Goal: Task Accomplishment & Management: Use online tool/utility

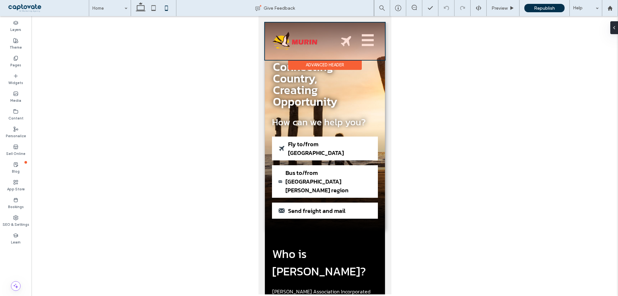
click at [365, 39] on div at bounding box center [324, 41] width 120 height 37
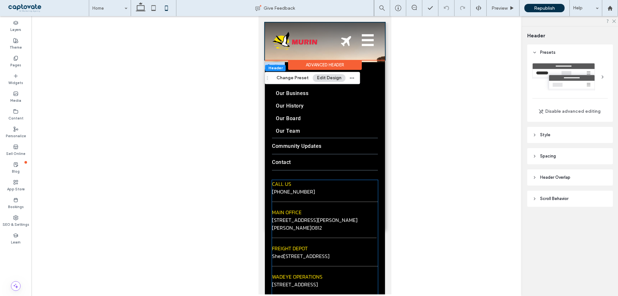
scroll to position [64, 0]
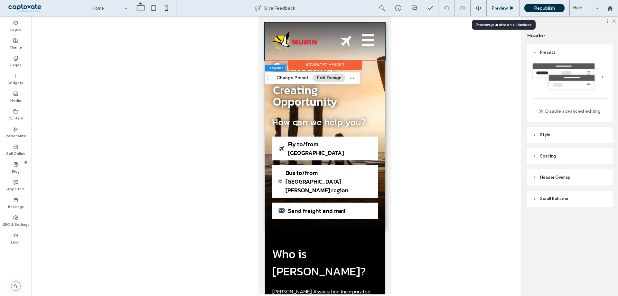
click at [509, 9] on div "Preview" at bounding box center [502, 7] width 32 height 5
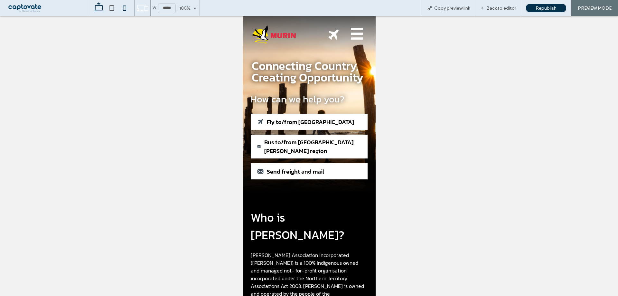
click at [97, 12] on icon at bounding box center [98, 8] width 13 height 13
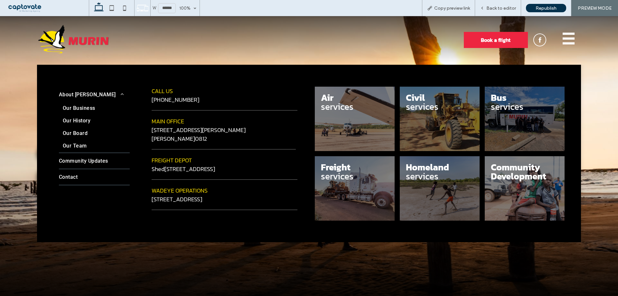
scroll to position [0, 0]
click at [556, 34] on nav "☰" at bounding box center [568, 39] width 24 height 33
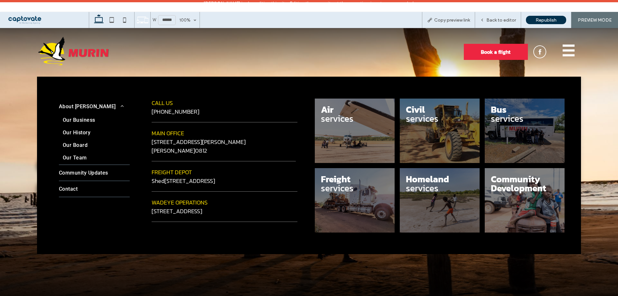
click at [563, 35] on nav "☰" at bounding box center [568, 51] width 24 height 33
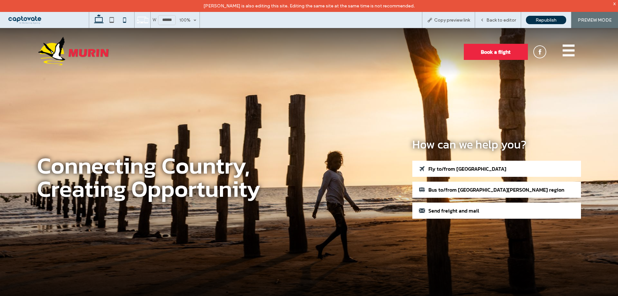
click at [127, 23] on icon at bounding box center [124, 20] width 13 height 13
type input "*****"
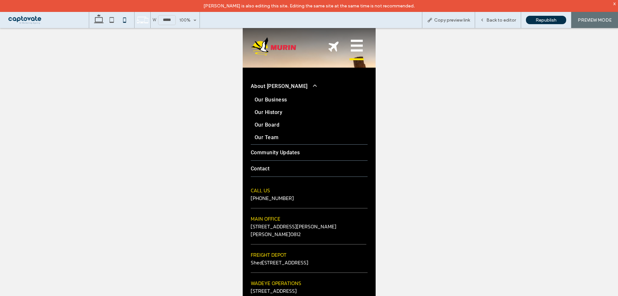
click at [349, 48] on span "☰" at bounding box center [356, 46] width 14 height 27
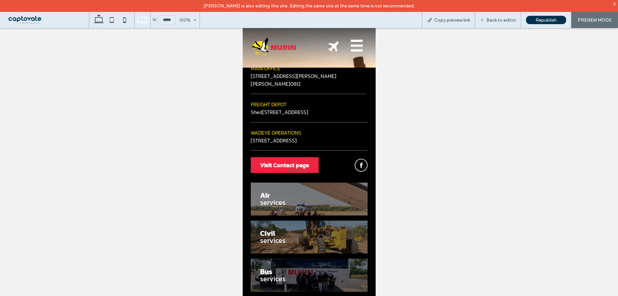
scroll to position [193, 0]
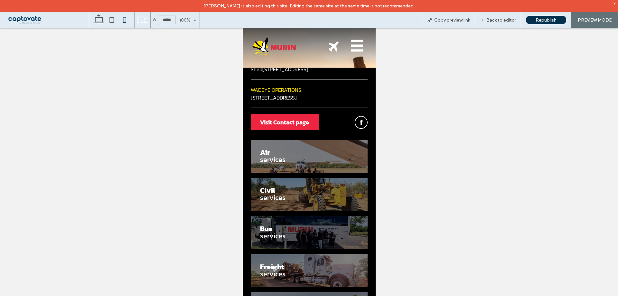
click at [337, 114] on div "Visit Contact page" at bounding box center [308, 122] width 117 height 16
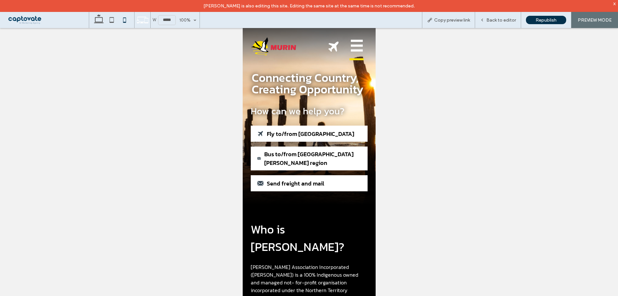
scroll to position [0, 0]
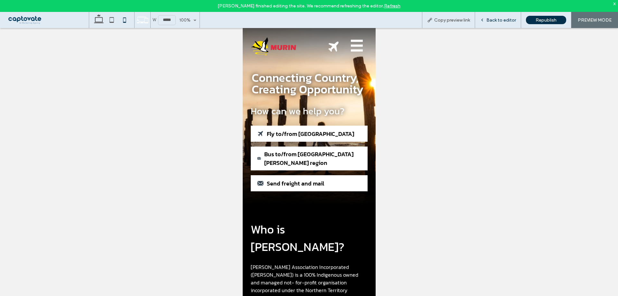
click at [497, 15] on div "Back to editor" at bounding box center [498, 20] width 46 height 16
click at [488, 24] on div "Back to editor" at bounding box center [498, 20] width 46 height 16
click at [502, 19] on span "Back to editor" at bounding box center [501, 19] width 30 height 5
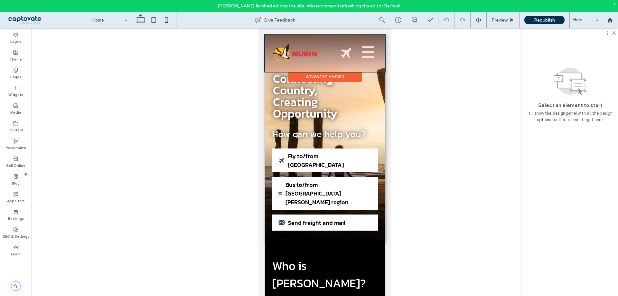
click at [365, 56] on div at bounding box center [324, 52] width 120 height 37
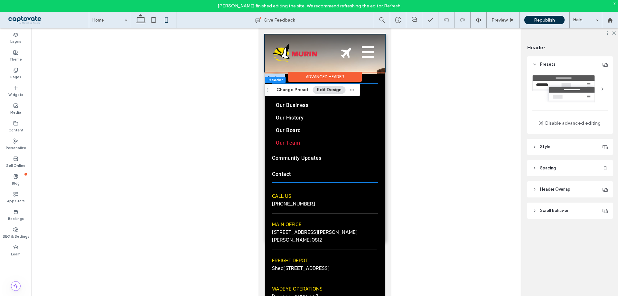
click at [340, 142] on link "Our Team" at bounding box center [324, 143] width 106 height 13
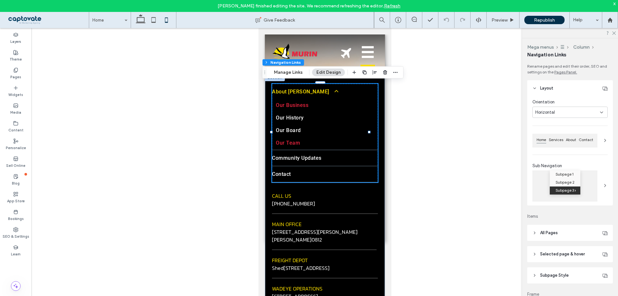
type input "*"
type input "***"
type input "****"
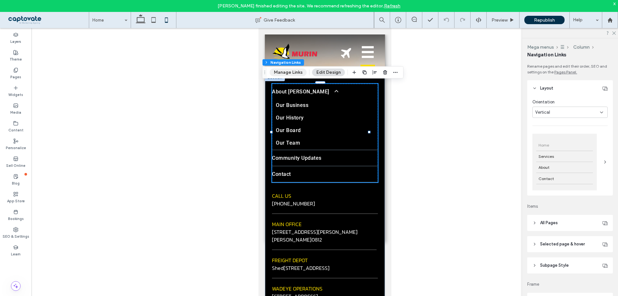
click at [283, 69] on button "Manage Links" at bounding box center [288, 73] width 37 height 8
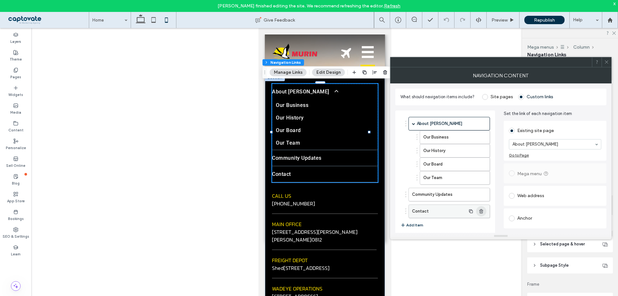
click at [480, 209] on icon "button" at bounding box center [480, 210] width 5 height 5
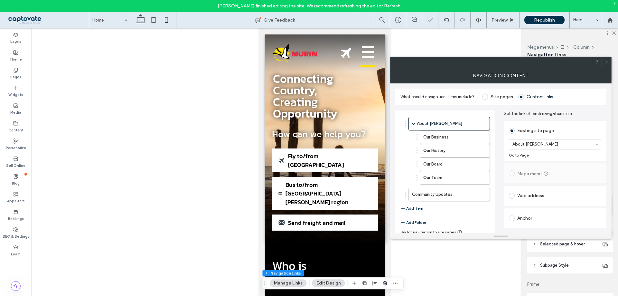
click at [608, 62] on icon at bounding box center [606, 62] width 5 height 5
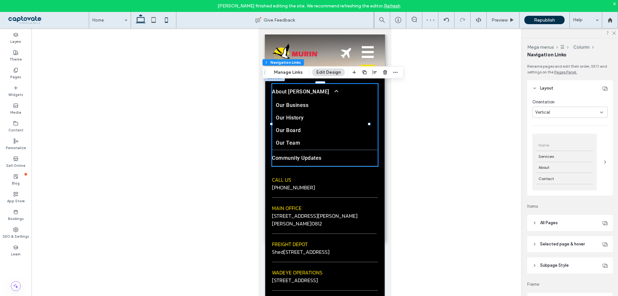
click at [142, 20] on icon at bounding box center [140, 20] width 13 height 13
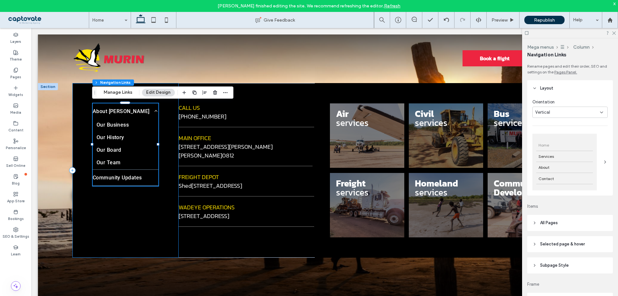
click at [121, 217] on div "About [PERSON_NAME] Our Business Our History Our Board Our Team Community Updat…" at bounding box center [125, 170] width 106 height 174
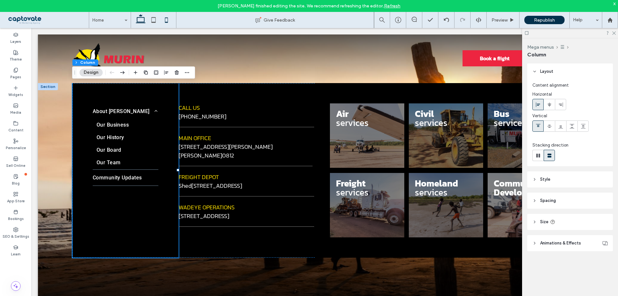
click at [167, 19] on icon at bounding box center [166, 20] width 13 height 13
type input "*"
type input "**"
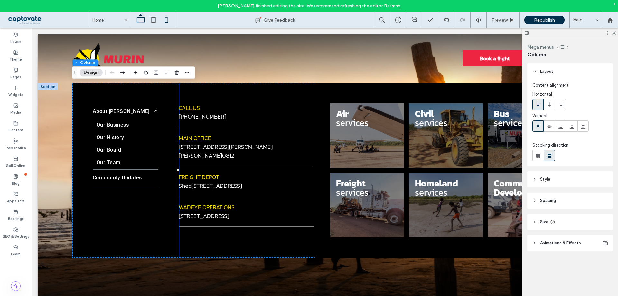
type input "**"
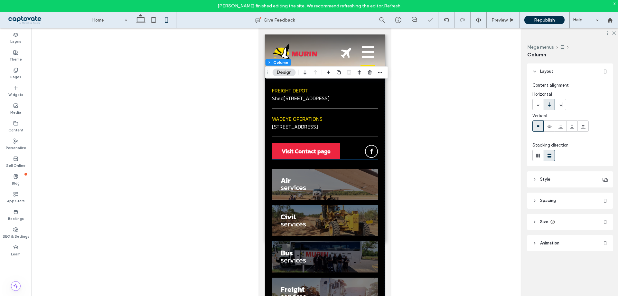
scroll to position [161, 0]
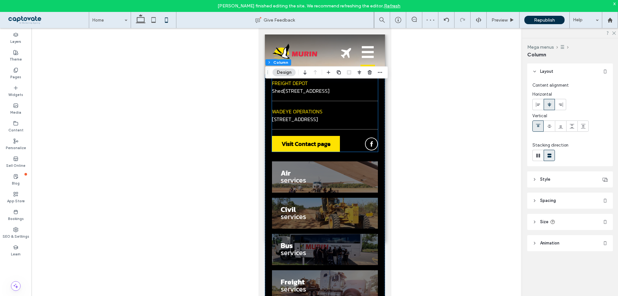
click at [310, 142] on span "Visit Contact page" at bounding box center [305, 143] width 49 height 9
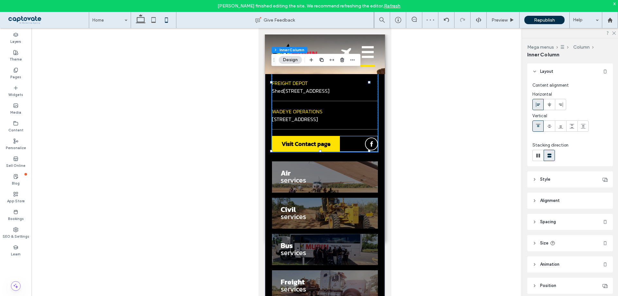
click at [310, 142] on span "Visit Contact page" at bounding box center [305, 143] width 49 height 9
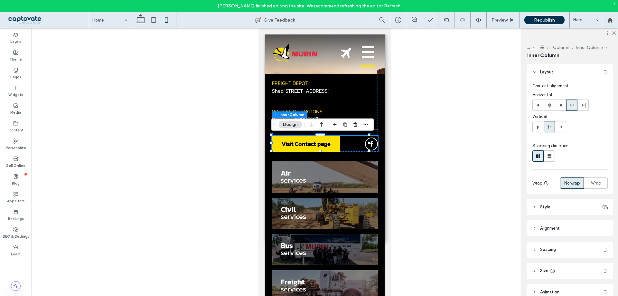
click at [331, 145] on link "Visit Contact page" at bounding box center [305, 144] width 68 height 16
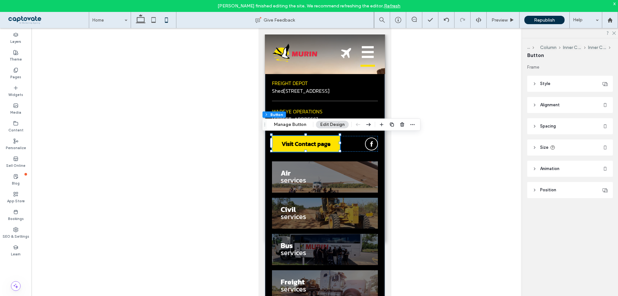
type input "**"
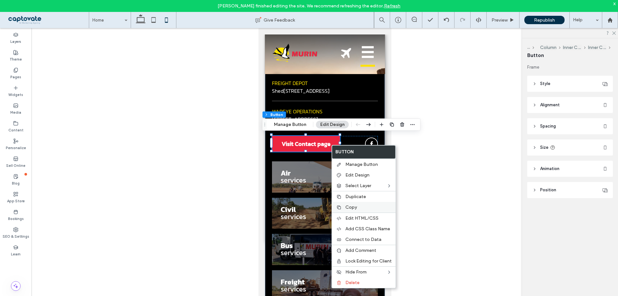
click at [355, 207] on span "Copy" at bounding box center [351, 206] width 12 height 5
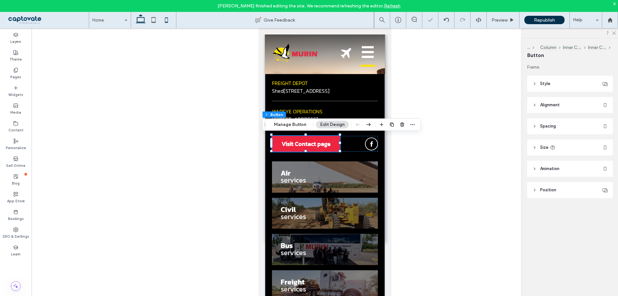
click at [143, 23] on icon at bounding box center [140, 20] width 13 height 13
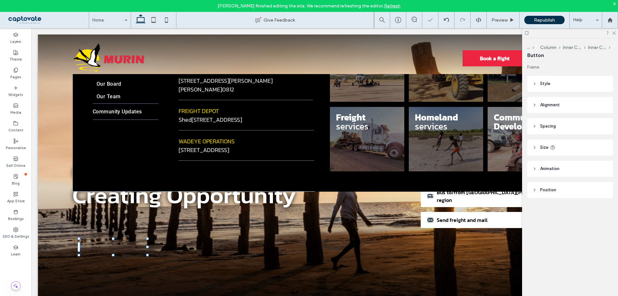
type input "***"
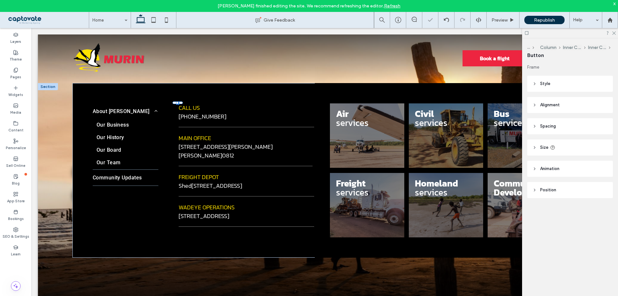
scroll to position [0, 0]
click at [121, 214] on div "About [PERSON_NAME] Our Business Our History Our Board Our Team Community Updat…" at bounding box center [125, 170] width 106 height 174
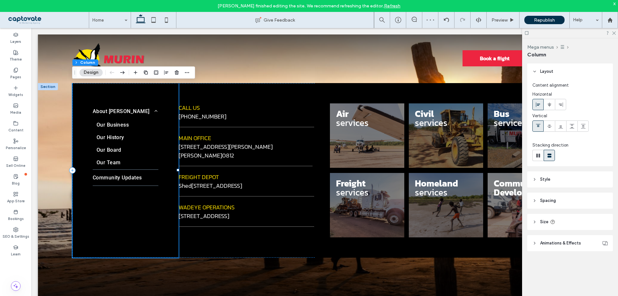
click at [120, 195] on div "About [PERSON_NAME] Our Business Our History Our Board Our Team Community Updat…" at bounding box center [125, 170] width 106 height 174
click at [127, 164] on link "Our Team" at bounding box center [126, 163] width 66 height 13
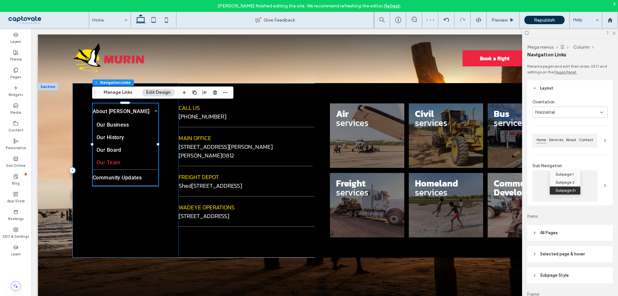
type input "*"
type input "***"
type input "****"
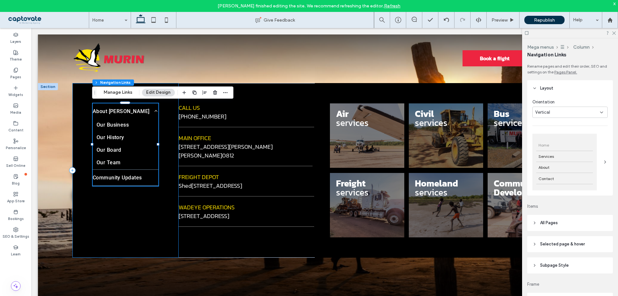
click at [132, 197] on div "About [PERSON_NAME] Our Business Our History Our Board Our Team Community Updat…" at bounding box center [125, 170] width 106 height 174
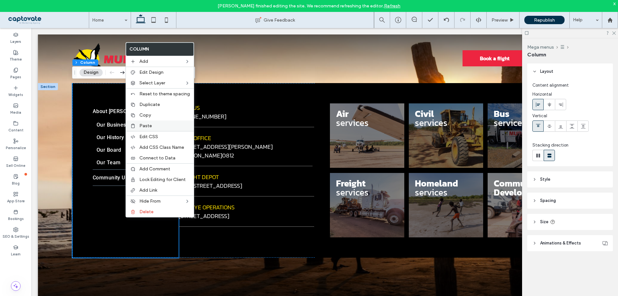
click at [146, 122] on div "Paste" at bounding box center [160, 125] width 68 height 11
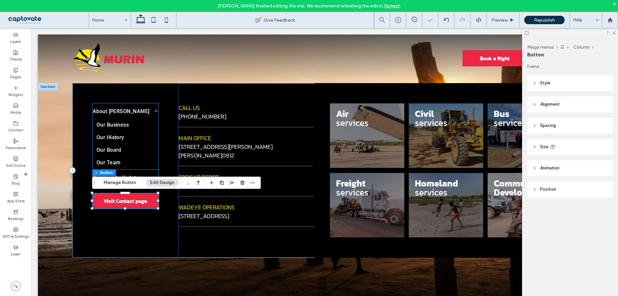
type input "**"
click at [503, 16] on div "Preview" at bounding box center [502, 20] width 33 height 16
click at [503, 20] on span "Preview" at bounding box center [499, 19] width 16 height 5
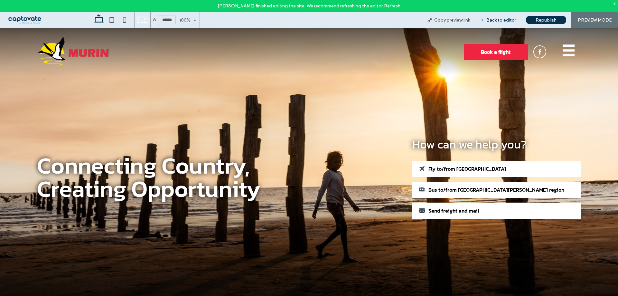
click at [507, 19] on span "Back to editor" at bounding box center [501, 19] width 30 height 5
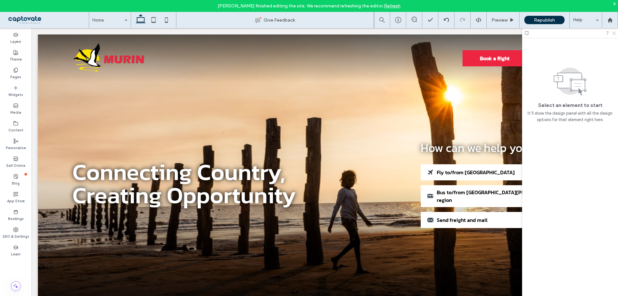
click at [614, 32] on icon at bounding box center [613, 33] width 4 height 4
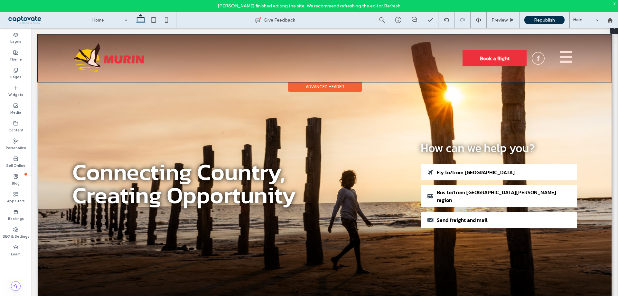
click at [557, 63] on div at bounding box center [324, 57] width 573 height 47
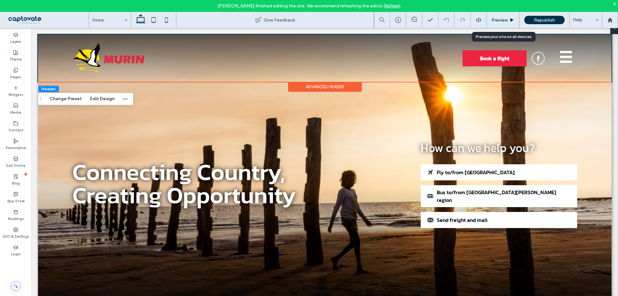
click at [505, 17] on span "Preview" at bounding box center [499, 19] width 16 height 5
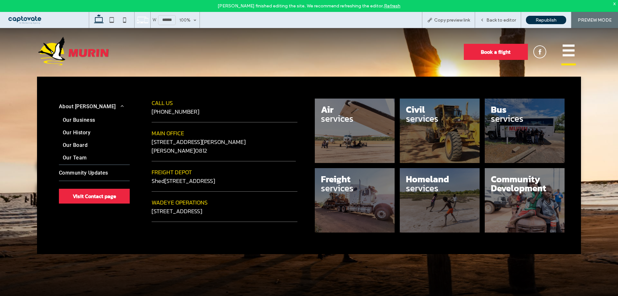
click at [569, 53] on span "☰" at bounding box center [568, 51] width 14 height 27
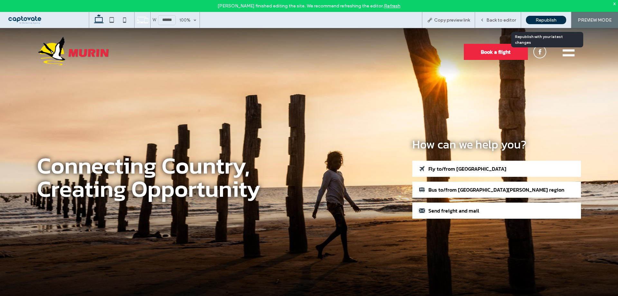
click at [546, 19] on span "Republish" at bounding box center [545, 19] width 21 height 5
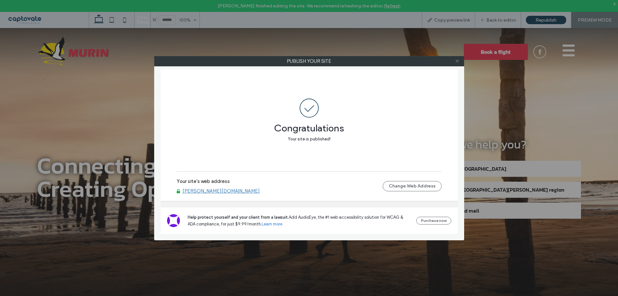
click at [457, 62] on icon at bounding box center [457, 61] width 5 height 5
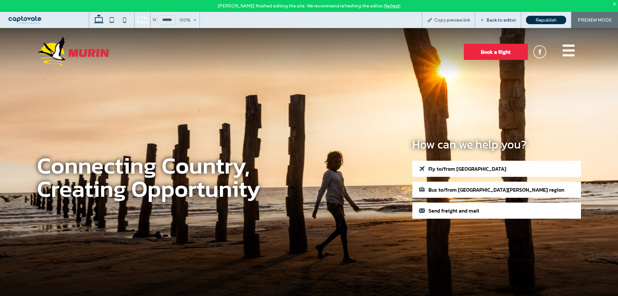
click at [484, 21] on icon at bounding box center [482, 20] width 5 height 5
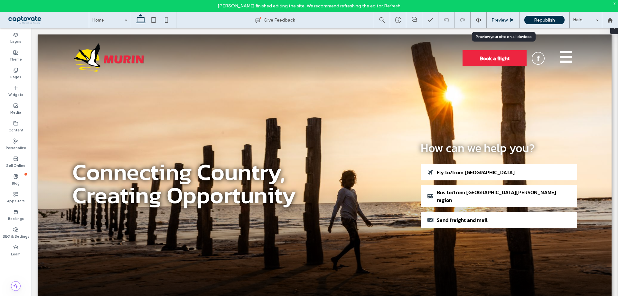
click at [504, 18] on span "Preview" at bounding box center [499, 19] width 16 height 5
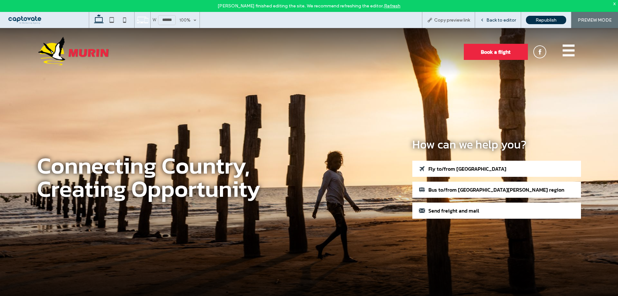
click at [507, 19] on span "Back to editor" at bounding box center [501, 19] width 30 height 5
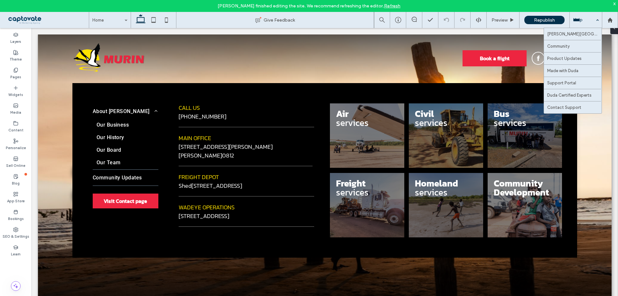
click at [590, 15] on div "Help" at bounding box center [585, 20] width 32 height 16
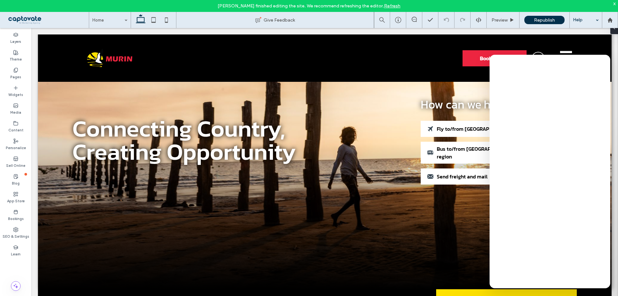
scroll to position [32, 0]
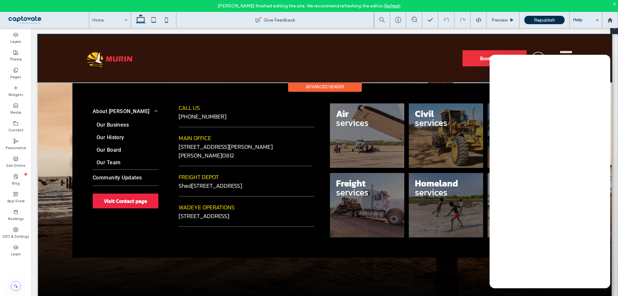
click at [562, 53] on div at bounding box center [324, 57] width 573 height 47
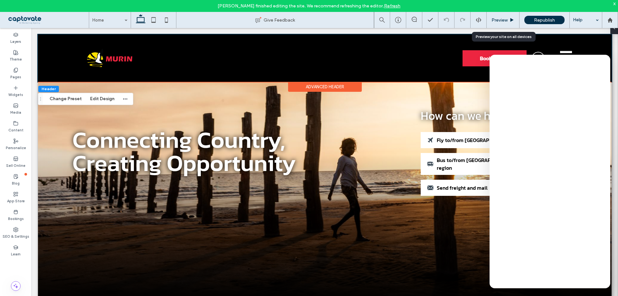
click at [508, 21] on div "Preview" at bounding box center [502, 19] width 32 height 5
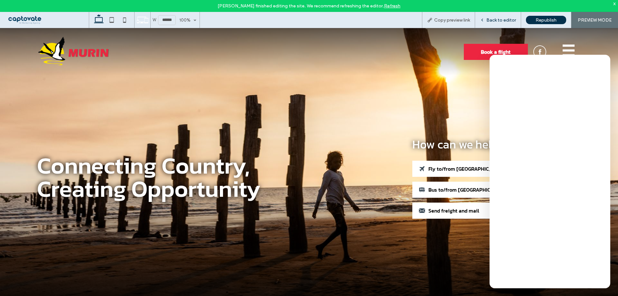
click at [502, 17] on span "Back to editor" at bounding box center [501, 19] width 30 height 5
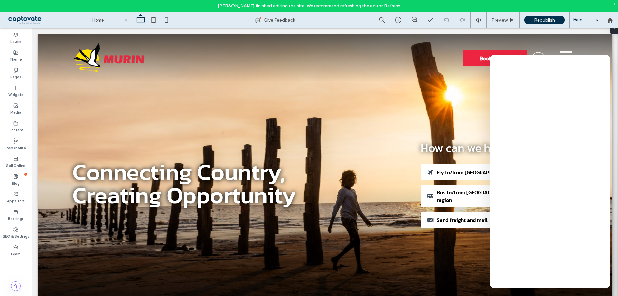
click at [583, 21] on div "Help" at bounding box center [585, 20] width 32 height 16
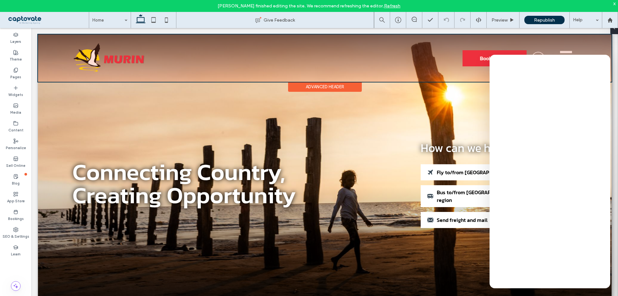
click at [388, 58] on div at bounding box center [324, 57] width 573 height 47
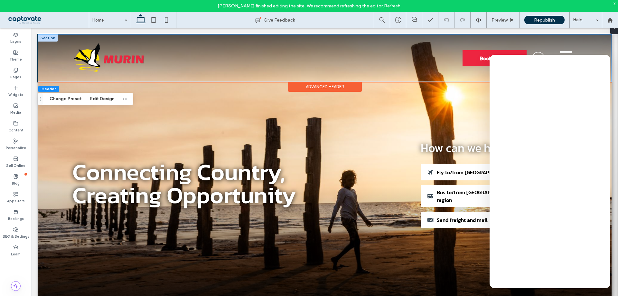
click at [51, 56] on div "Book a flight ☰" at bounding box center [324, 57] width 573 height 47
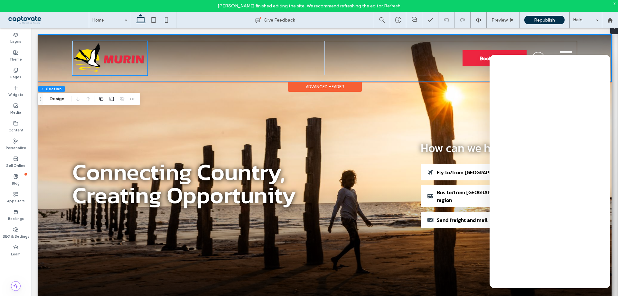
click at [127, 56] on img at bounding box center [109, 58] width 75 height 34
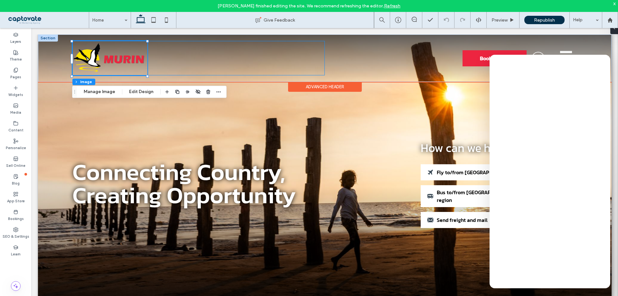
click at [205, 52] on div at bounding box center [198, 58] width 252 height 34
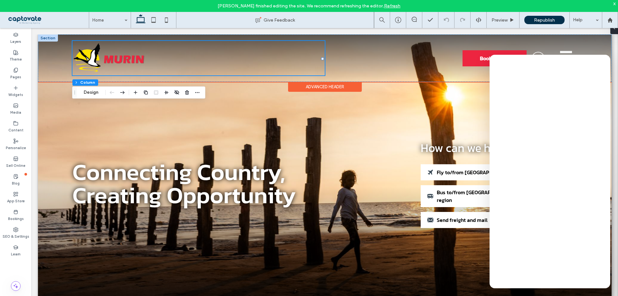
click at [338, 89] on div "Advanced Header" at bounding box center [325, 87] width 74 height 10
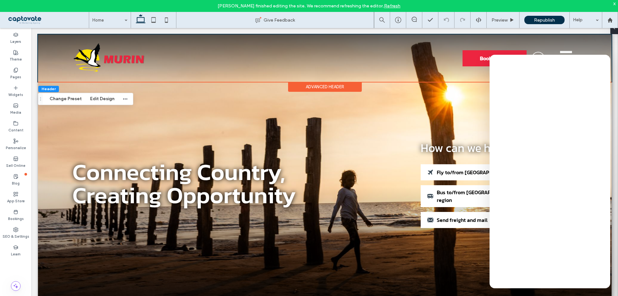
click at [338, 89] on div "Advanced Header" at bounding box center [325, 87] width 74 height 10
click at [126, 98] on icon "button" at bounding box center [125, 98] width 5 height 5
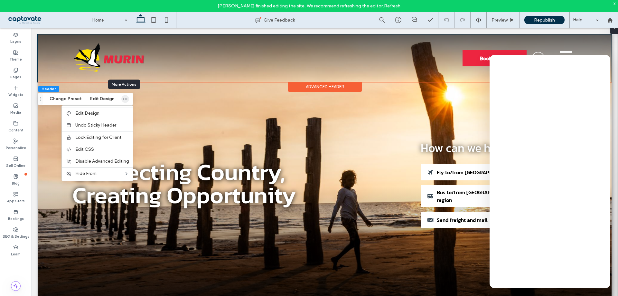
click at [126, 98] on icon "button" at bounding box center [125, 98] width 5 height 5
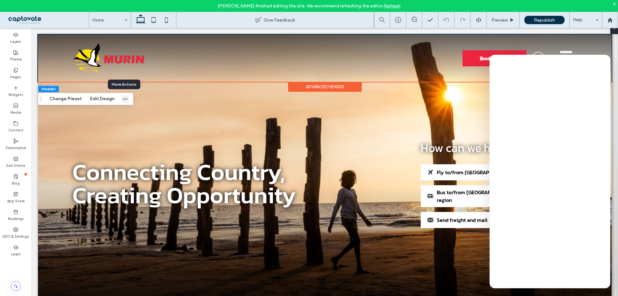
click at [126, 98] on icon "button" at bounding box center [125, 98] width 5 height 5
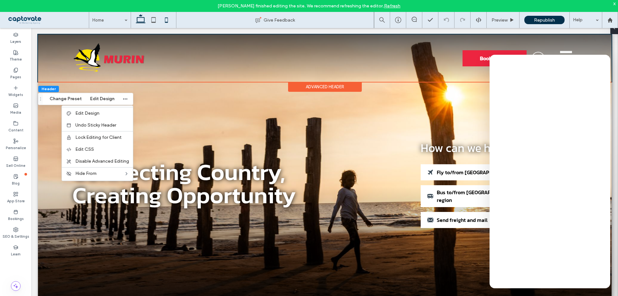
click at [167, 23] on icon at bounding box center [166, 20] width 13 height 13
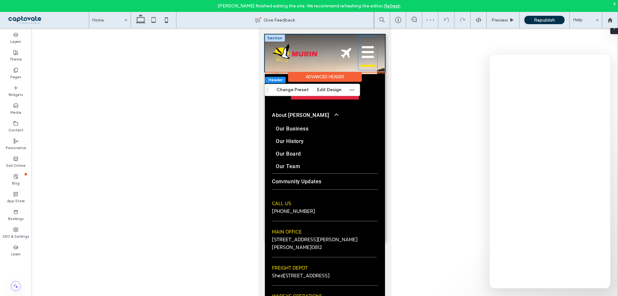
click at [367, 54] on span "☰" at bounding box center [367, 53] width 14 height 27
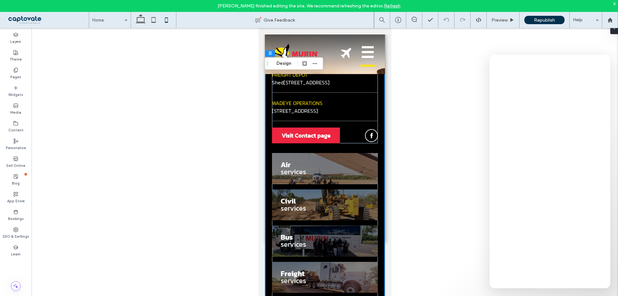
scroll to position [193, 0]
click at [74, 32] on div at bounding box center [325, 167] width 586 height 278
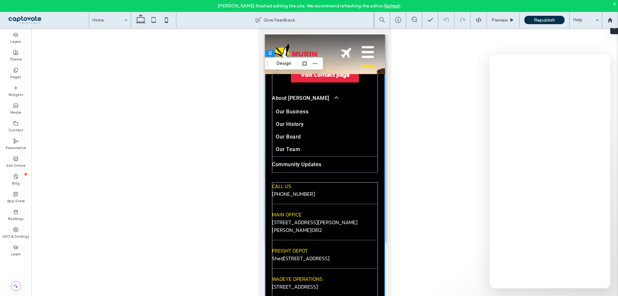
scroll to position [0, 0]
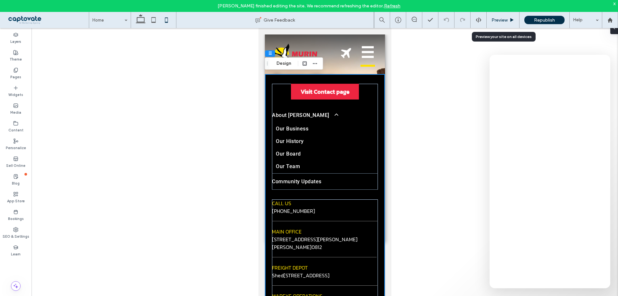
click at [504, 24] on div "Preview" at bounding box center [502, 20] width 33 height 16
click at [514, 18] on icon at bounding box center [511, 20] width 5 height 5
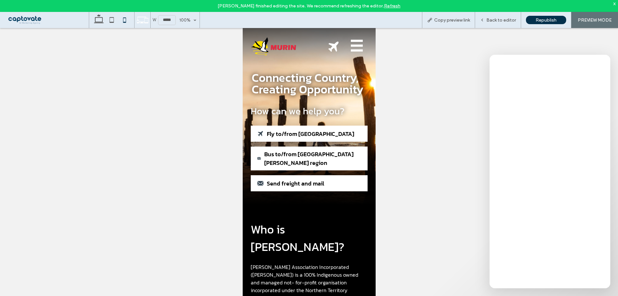
click at [597, 54] on div at bounding box center [309, 168] width 618 height 280
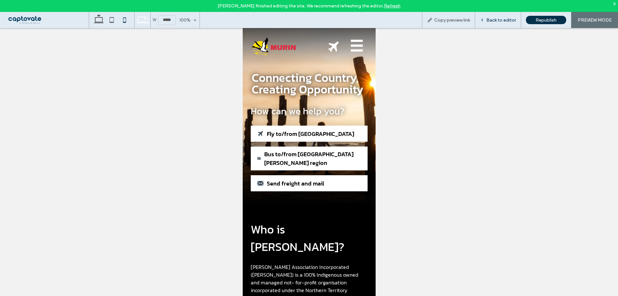
click at [507, 22] on span "Back to editor" at bounding box center [501, 19] width 30 height 5
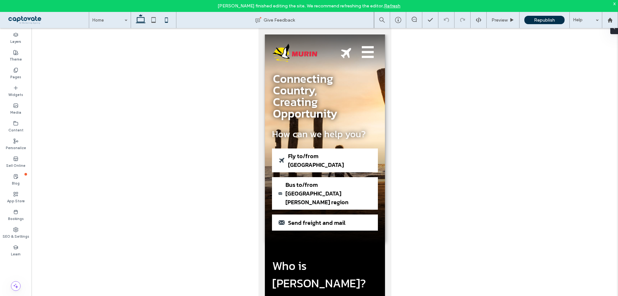
click at [142, 17] on icon at bounding box center [140, 20] width 13 height 13
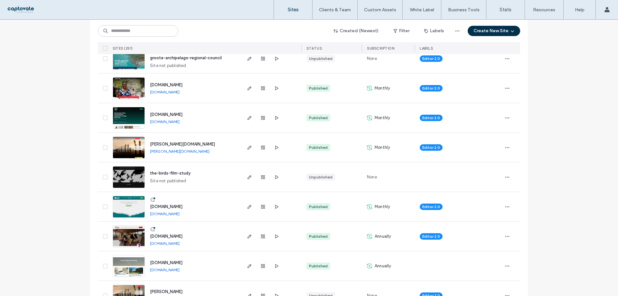
scroll to position [161, 0]
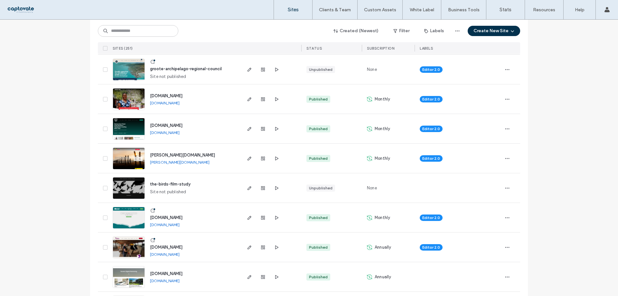
click at [428, 158] on span "Editor 2.0" at bounding box center [431, 158] width 18 height 6
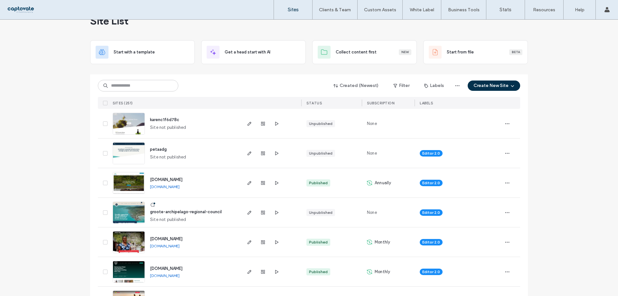
scroll to position [0, 0]
